Goal: Information Seeking & Learning: Understand process/instructions

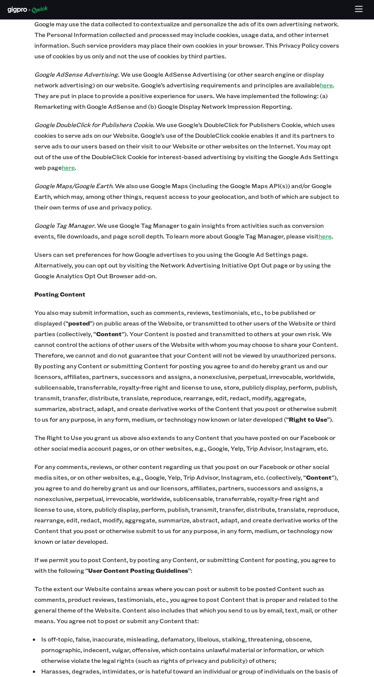
scroll to position [4757, 0]
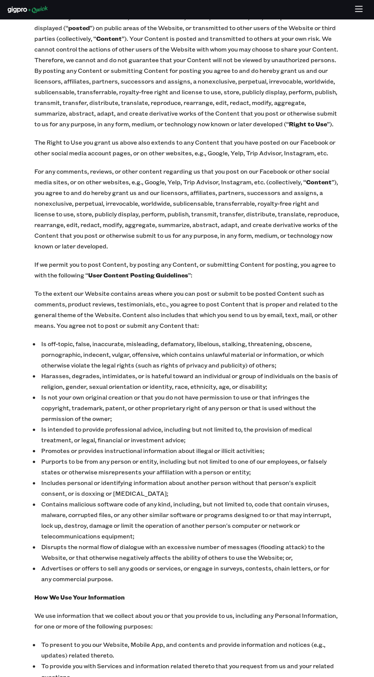
click at [359, 16] on button "button" at bounding box center [359, 9] width 15 height 15
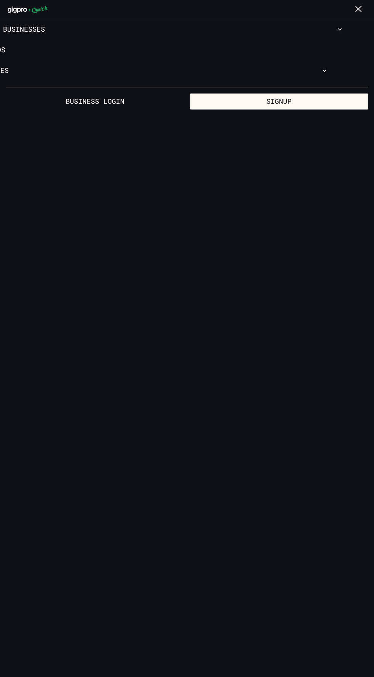
scroll to position [0, 0]
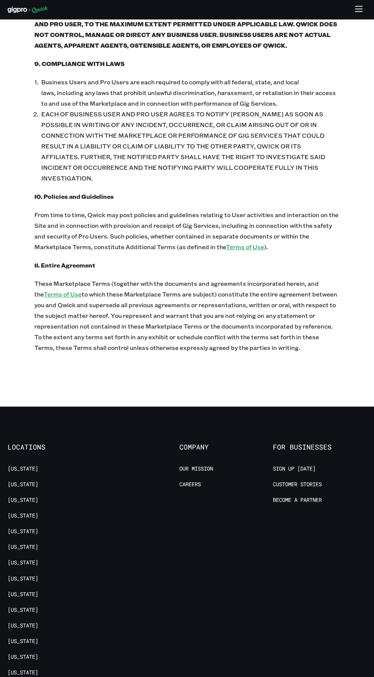
scroll to position [3092, 0]
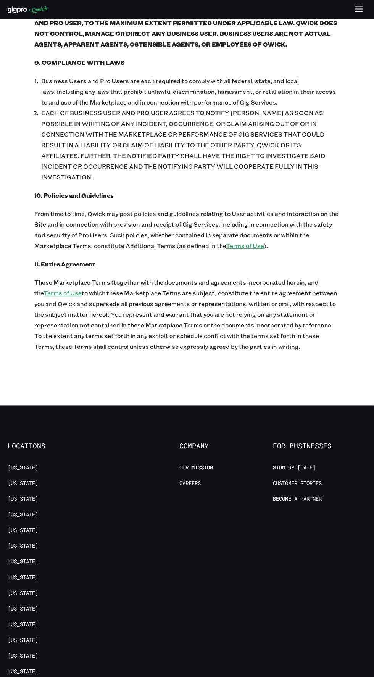
click at [282, 308] on p "These Marketplace Terms (together with the documents and agreements incorporate…" at bounding box center [186, 314] width 305 height 75
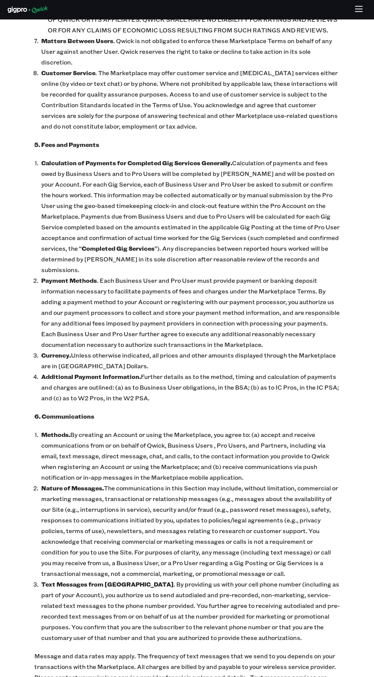
scroll to position [1523, 0]
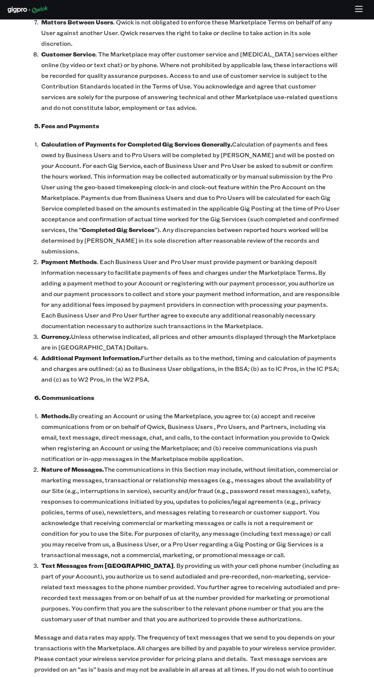
click at [200, 367] on p "Additional Payment Information. Further details as to the method, timing and ca…" at bounding box center [190, 369] width 299 height 32
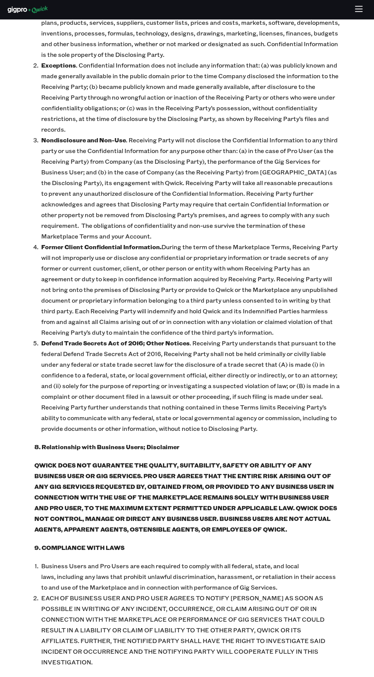
scroll to position [2605, 0]
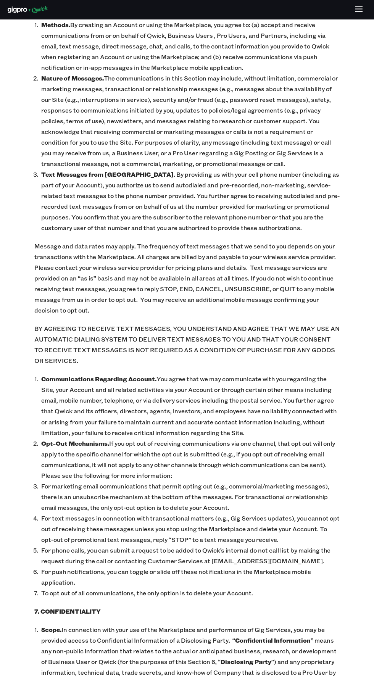
scroll to position [1912, 0]
